Goal: Obtain resource: Download file/media

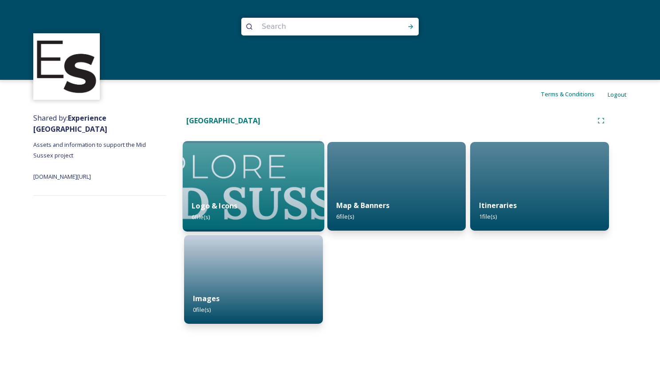
click at [220, 187] on img at bounding box center [254, 186] width 142 height 91
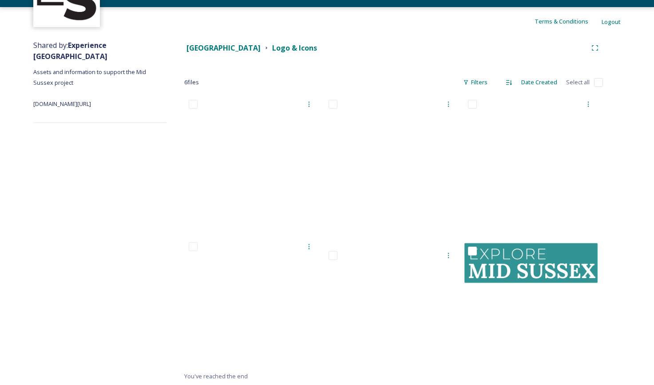
scroll to position [74, 0]
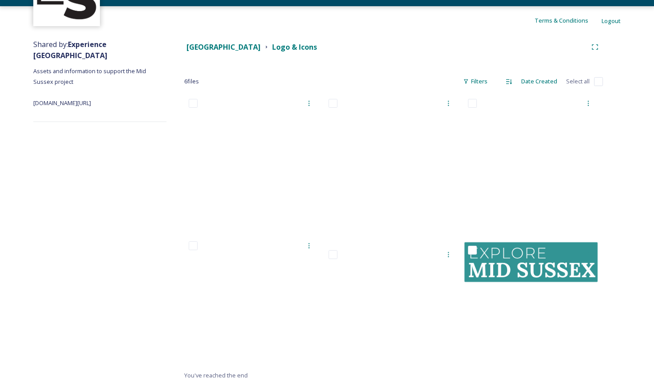
click at [214, 294] on div at bounding box center [253, 233] width 139 height 276
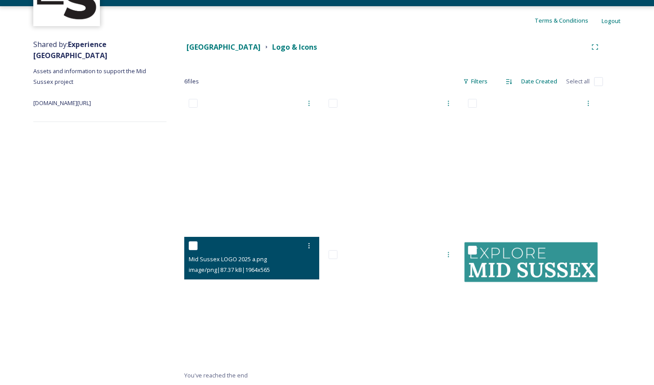
click at [234, 247] on div at bounding box center [253, 246] width 128 height 16
click at [249, 255] on div "Mid Sussex LOGO 2025 a.png" at bounding box center [253, 259] width 128 height 11
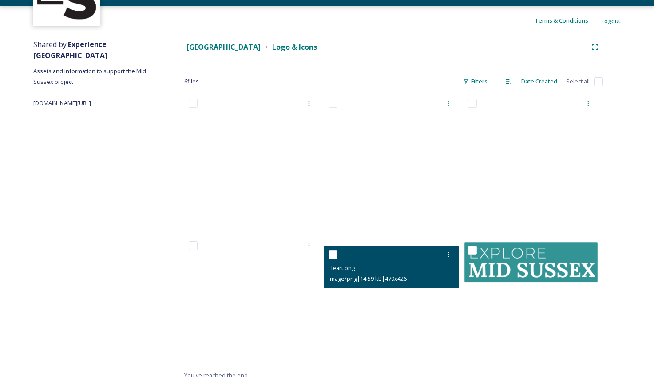
click at [402, 272] on div "Heart.png" at bounding box center [392, 268] width 128 height 11
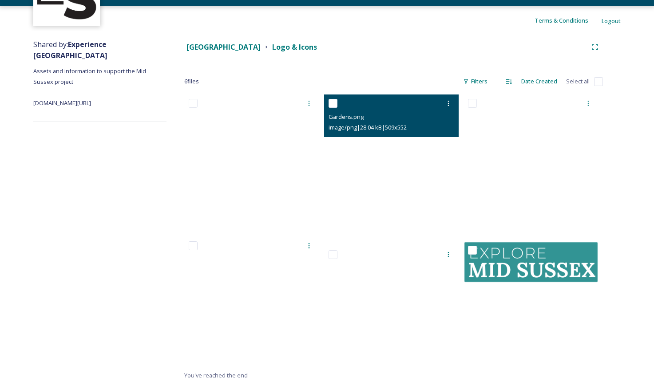
click at [392, 114] on div "Gardens.png" at bounding box center [392, 116] width 128 height 11
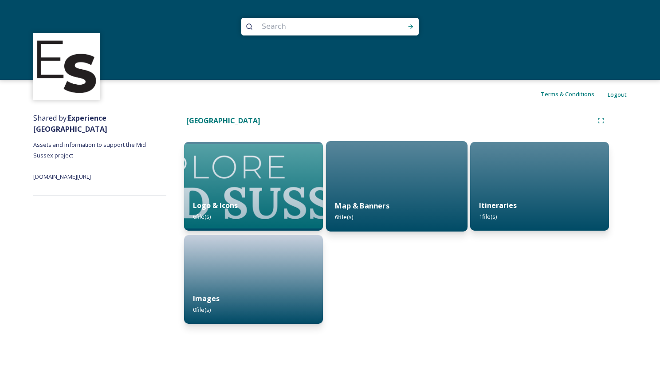
click at [377, 203] on strong "Map & Banners" at bounding box center [362, 206] width 54 height 10
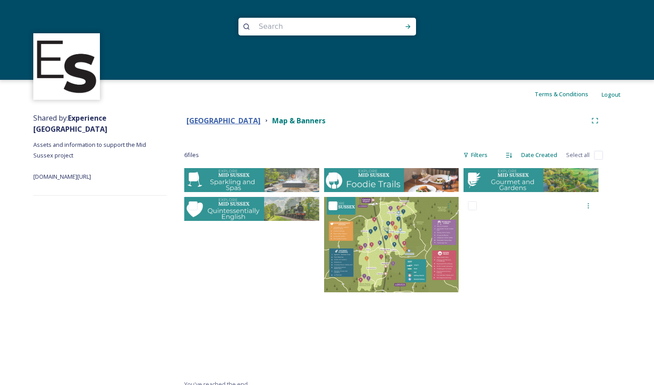
click at [215, 120] on strong "[GEOGRAPHIC_DATA]" at bounding box center [223, 121] width 74 height 10
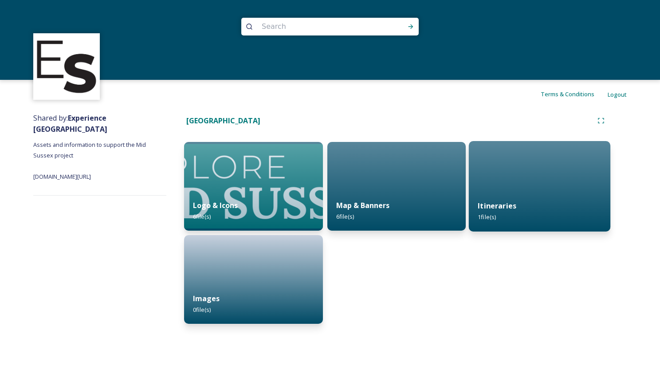
click at [511, 203] on strong "Itineraries" at bounding box center [497, 206] width 39 height 10
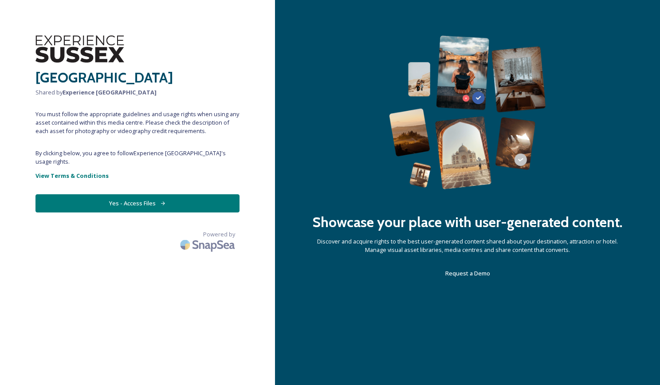
click at [169, 195] on button "Yes - Access Files" at bounding box center [138, 203] width 204 height 18
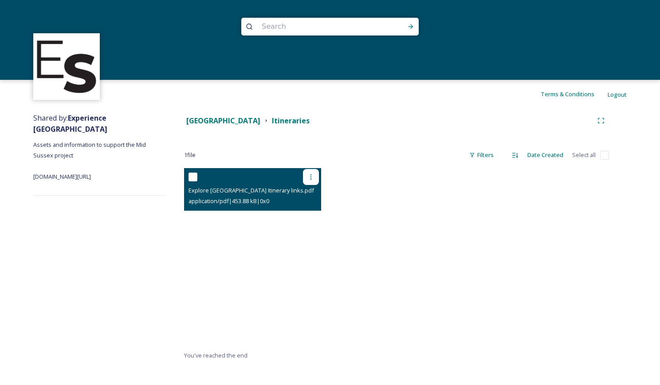
click at [311, 176] on icon at bounding box center [311, 177] width 7 height 7
click at [307, 192] on div "View File" at bounding box center [301, 196] width 36 height 17
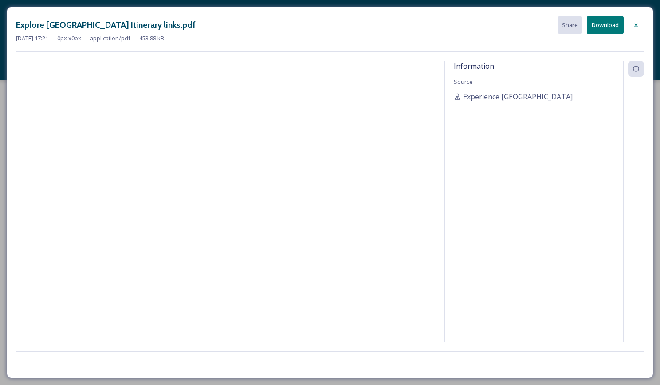
click at [635, 22] on icon at bounding box center [636, 25] width 7 height 7
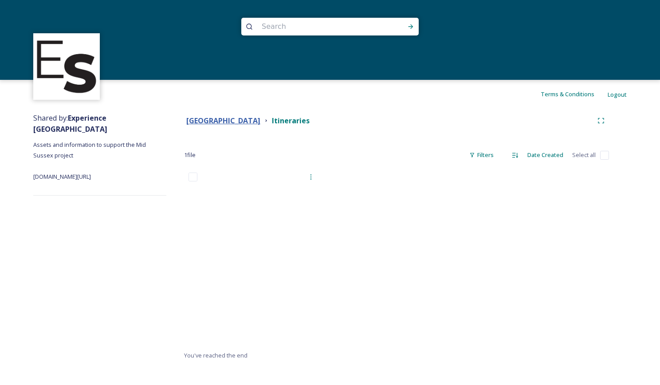
click at [208, 119] on strong "[GEOGRAPHIC_DATA]" at bounding box center [223, 121] width 74 height 10
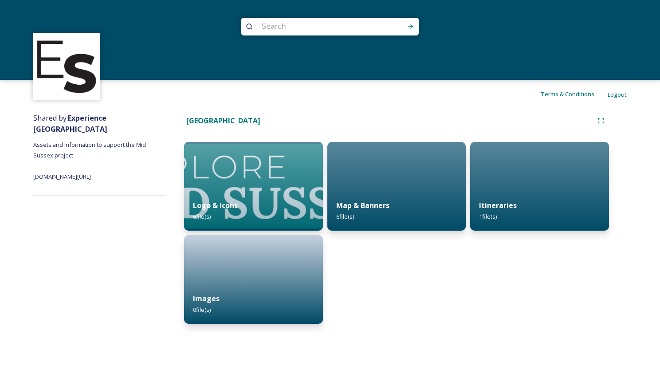
click at [422, 285] on div "Map & Banners 6 file(s)" at bounding box center [396, 233] width 139 height 182
